Goal: Task Accomplishment & Management: Complete application form

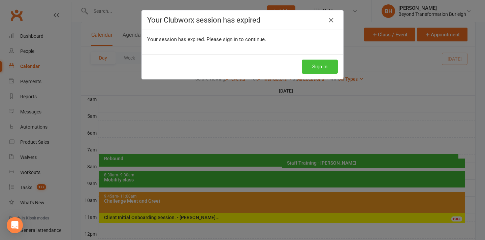
click at [324, 64] on button "Sign In" at bounding box center [320, 67] width 36 height 14
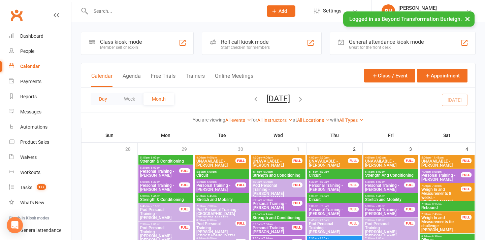
click at [103, 98] on button "Day" at bounding box center [103, 99] width 25 height 12
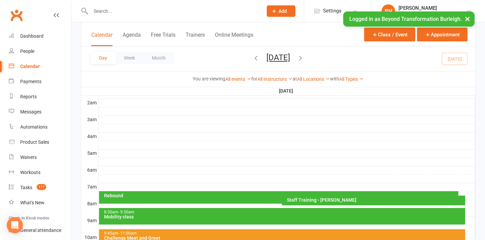
scroll to position [80, 0]
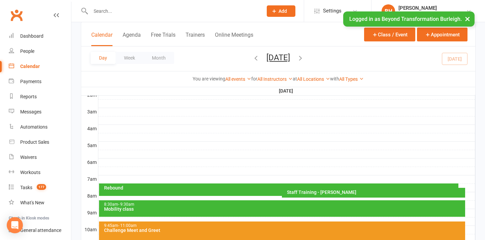
click at [304, 212] on div "8:30am - 9:30am Mobility class" at bounding box center [282, 209] width 366 height 17
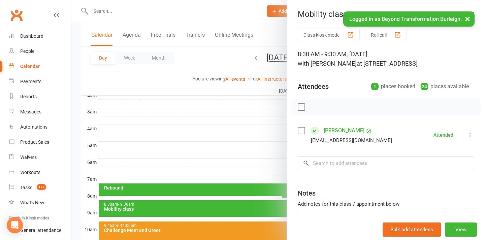
click at [277, 230] on div at bounding box center [278, 120] width 414 height 240
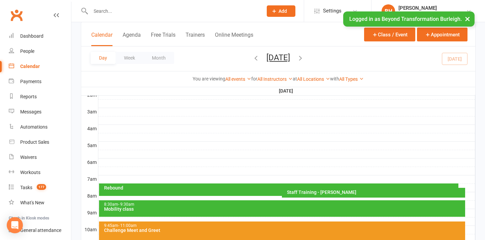
click at [273, 232] on div "Challenge Meet and Greet" at bounding box center [284, 230] width 360 height 5
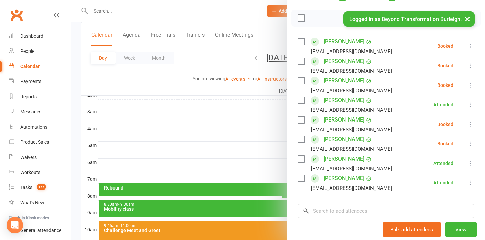
scroll to position [90, 0]
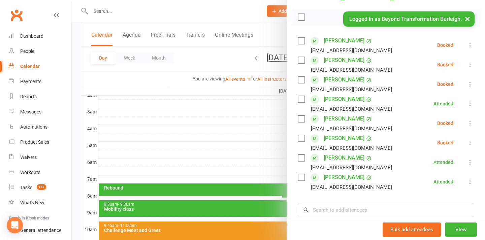
click at [253, 125] on div at bounding box center [278, 120] width 414 height 240
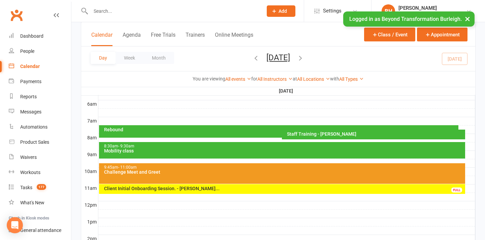
scroll to position [139, 0]
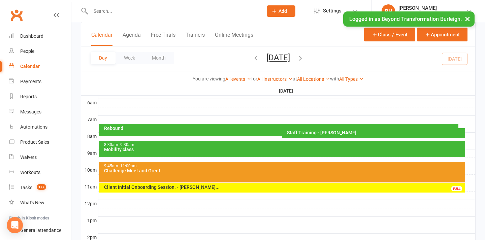
click at [211, 164] on div "9:45am - 11:00am" at bounding box center [284, 166] width 360 height 4
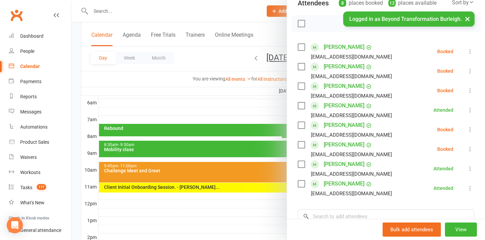
scroll to position [83, 0]
click at [220, 126] on div at bounding box center [278, 120] width 414 height 240
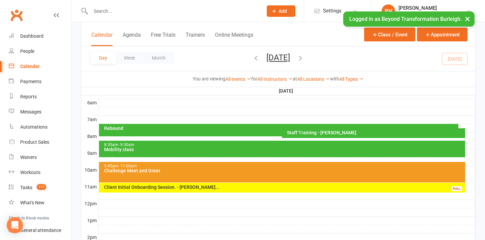
click at [210, 171] on div "Challenge Meet and Greet" at bounding box center [284, 171] width 360 height 5
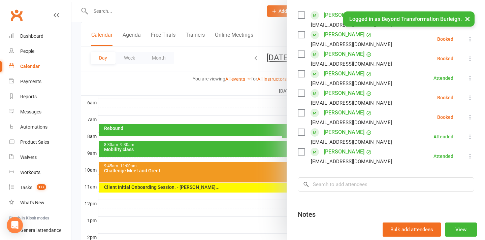
scroll to position [116, 0]
click at [185, 89] on div at bounding box center [278, 120] width 414 height 240
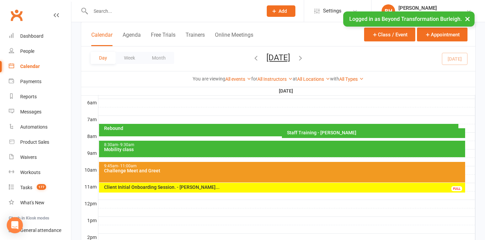
click at [282, 59] on button "[DATE]" at bounding box center [279, 57] width 24 height 9
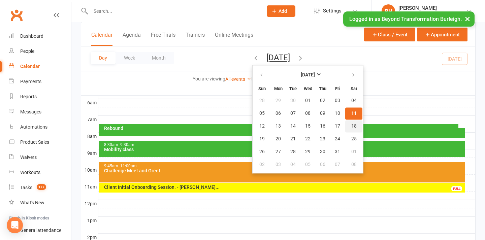
click at [352, 125] on span "18" at bounding box center [354, 126] width 5 height 5
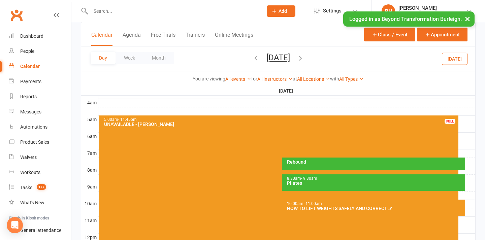
scroll to position [106, 0]
click at [464, 142] on div at bounding box center [286, 145] width 377 height 8
click at [454, 125] on button "Add Appointment" at bounding box center [464, 131] width 32 height 16
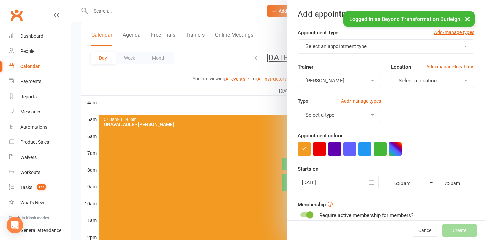
click at [274, 71] on div at bounding box center [278, 120] width 414 height 240
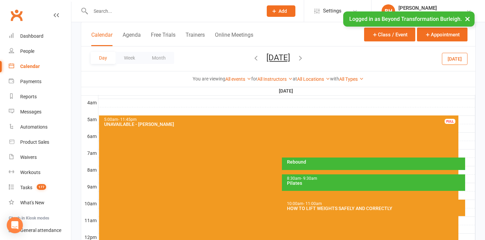
click at [466, 143] on div at bounding box center [286, 145] width 377 height 8
click at [460, 144] on button "Add Event" at bounding box center [461, 144] width 23 height 8
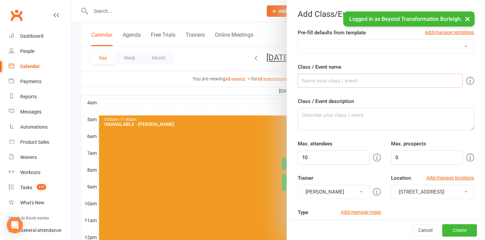
click at [335, 81] on input "Class / Event name" at bounding box center [380, 81] width 165 height 14
click at [324, 82] on input "Challenge session" at bounding box center [380, 81] width 165 height 14
click at [354, 81] on input "Challenger session" at bounding box center [380, 81] width 165 height 14
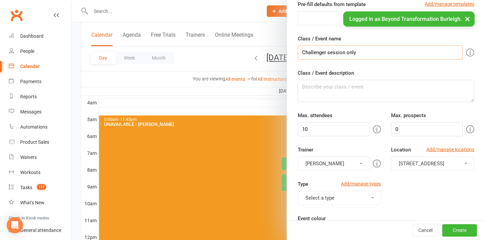
scroll to position [29, 0]
type input "Challenger session only"
drag, startPoint x: 334, startPoint y: 127, endPoint x: 292, endPoint y: 127, distance: 42.8
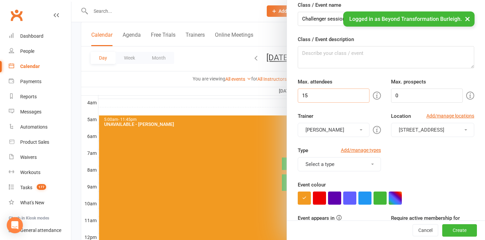
scroll to position [67, 0]
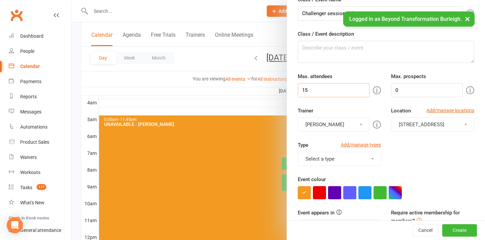
type input "15"
click at [357, 129] on div "You can assign a trainer/instructor to the event. Don't see your trainer in the…" at bounding box center [302, 125] width 129 height 16
click at [357, 126] on button "[PERSON_NAME]" at bounding box center [334, 125] width 72 height 14
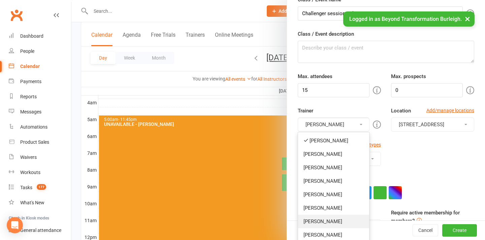
click at [331, 224] on link "[PERSON_NAME]" at bounding box center [333, 221] width 71 height 13
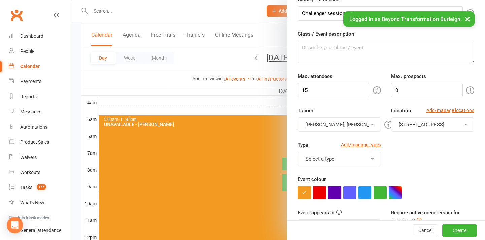
click at [347, 125] on button "Teri Kersten, Cindy Dewing" at bounding box center [339, 125] width 83 height 14
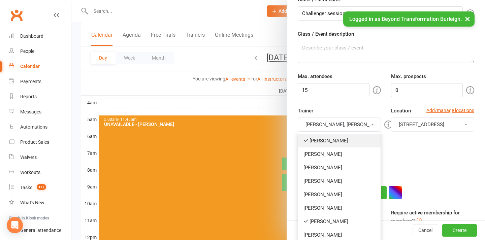
click at [341, 143] on link "[PERSON_NAME]" at bounding box center [339, 140] width 83 height 13
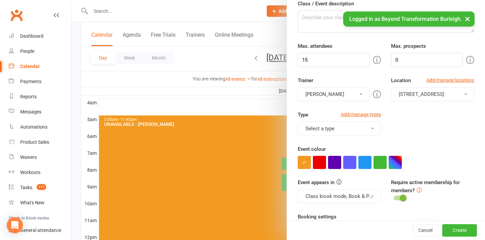
scroll to position [105, 0]
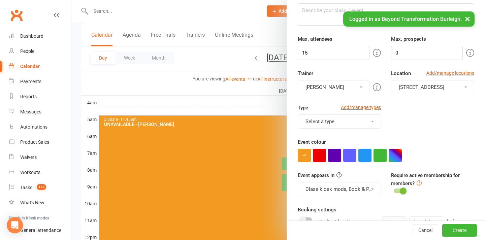
click at [360, 130] on div "Type Add/manage types Select a type Admin Availability CHALLENGE PARTY Class EV…" at bounding box center [386, 121] width 187 height 34
click at [361, 123] on button "Select a type" at bounding box center [339, 122] width 83 height 14
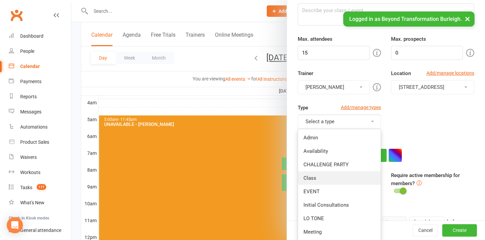
click at [338, 177] on link "Class" at bounding box center [339, 178] width 83 height 13
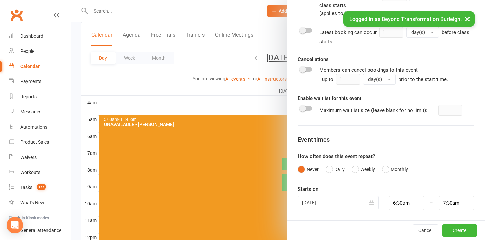
scroll to position [331, 0]
click at [354, 171] on button "Weekly" at bounding box center [363, 169] width 23 height 13
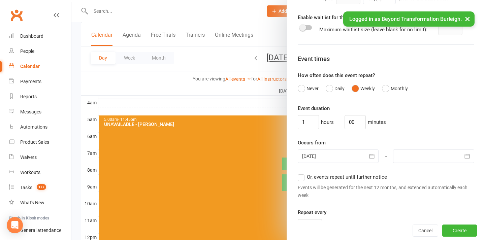
scroll to position [412, 0]
drag, startPoint x: 311, startPoint y: 120, endPoint x: 298, endPoint y: 121, distance: 13.2
click at [298, 121] on input "1" at bounding box center [308, 122] width 21 height 14
type input "4"
drag, startPoint x: 353, startPoint y: 122, endPoint x: 341, endPoint y: 122, distance: 11.8
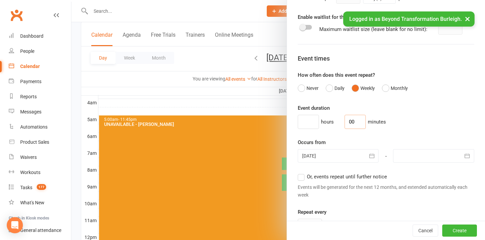
click at [341, 122] on div "hours 00 minutes" at bounding box center [386, 122] width 177 height 14
type input "45"
click at [372, 156] on icon "button" at bounding box center [372, 156] width 7 height 7
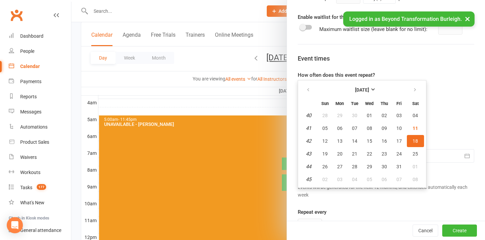
click at [474, 99] on form "Pre-fill defaults from template Add/manage templates FORM AND CORRECTION SEMINA…" at bounding box center [386, 4] width 177 height 776
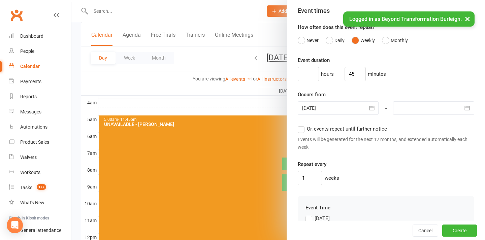
scroll to position [462, 0]
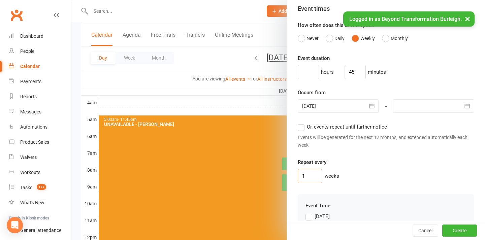
click at [312, 175] on input "1" at bounding box center [310, 176] width 24 height 14
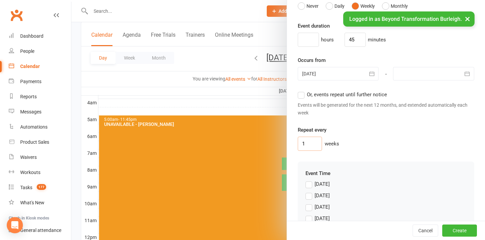
scroll to position [490, 0]
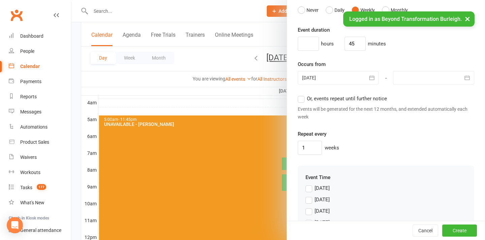
click at [422, 81] on div at bounding box center [433, 77] width 81 height 13
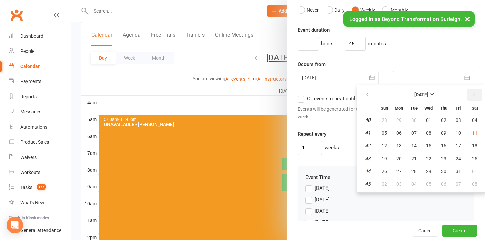
click at [475, 95] on icon "button" at bounding box center [474, 94] width 5 height 5
click at [476, 160] on span "22" at bounding box center [474, 158] width 5 height 5
type input "22 Nov 2025"
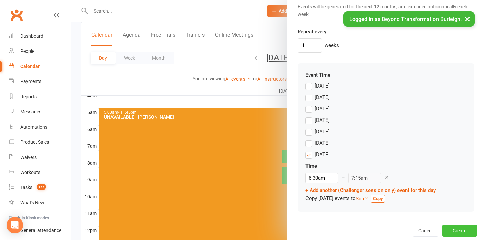
scroll to position [593, 0]
click at [462, 232] on button "Create" at bounding box center [460, 231] width 35 height 12
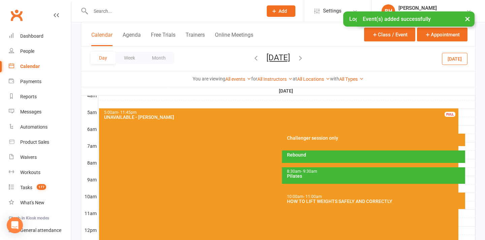
click at [304, 59] on icon "button" at bounding box center [300, 57] width 7 height 7
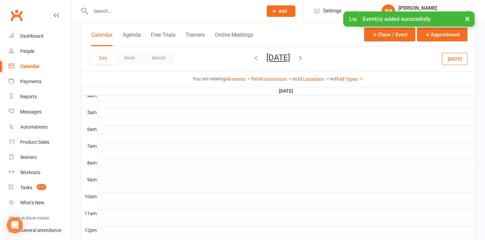
click at [290, 54] on button "Sunday, Oct 19, 2025" at bounding box center [279, 57] width 24 height 9
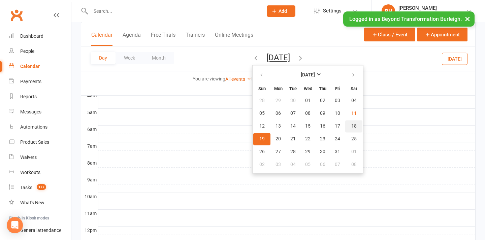
click at [346, 129] on button "18" at bounding box center [354, 126] width 17 height 12
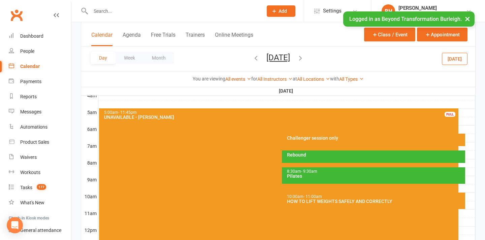
click at [290, 55] on button "Saturday, Oct 18, 2025" at bounding box center [279, 57] width 24 height 9
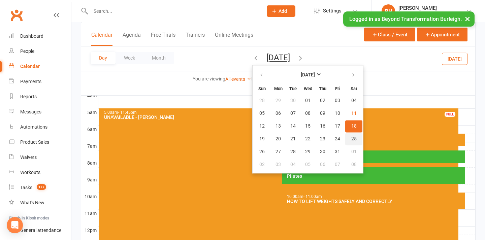
click at [352, 139] on span "25" at bounding box center [354, 139] width 5 height 5
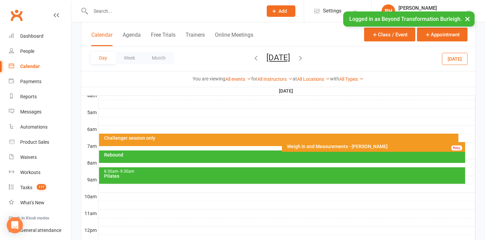
click at [279, 56] on button "Saturday, Oct 25, 2025" at bounding box center [279, 57] width 24 height 9
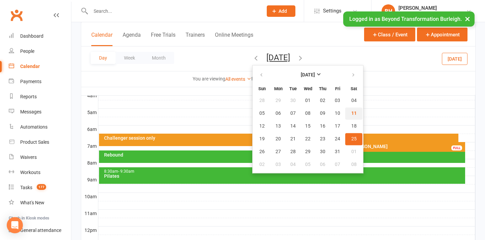
click at [352, 113] on span "11" at bounding box center [354, 113] width 5 height 5
